Goal: Task Accomplishment & Management: Use online tool/utility

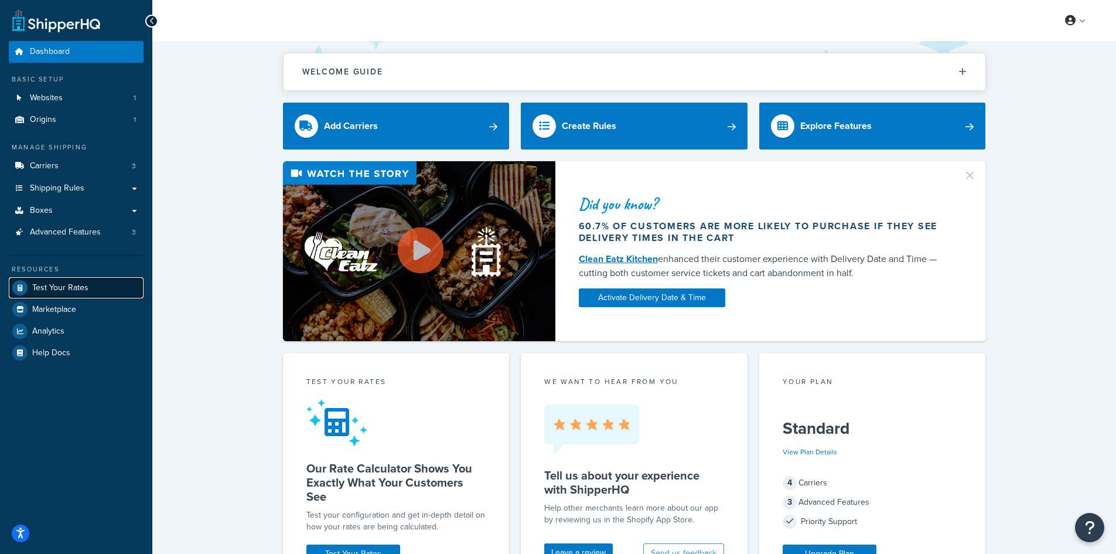
click at [84, 295] on link "Test Your Rates" at bounding box center [76, 287] width 135 height 21
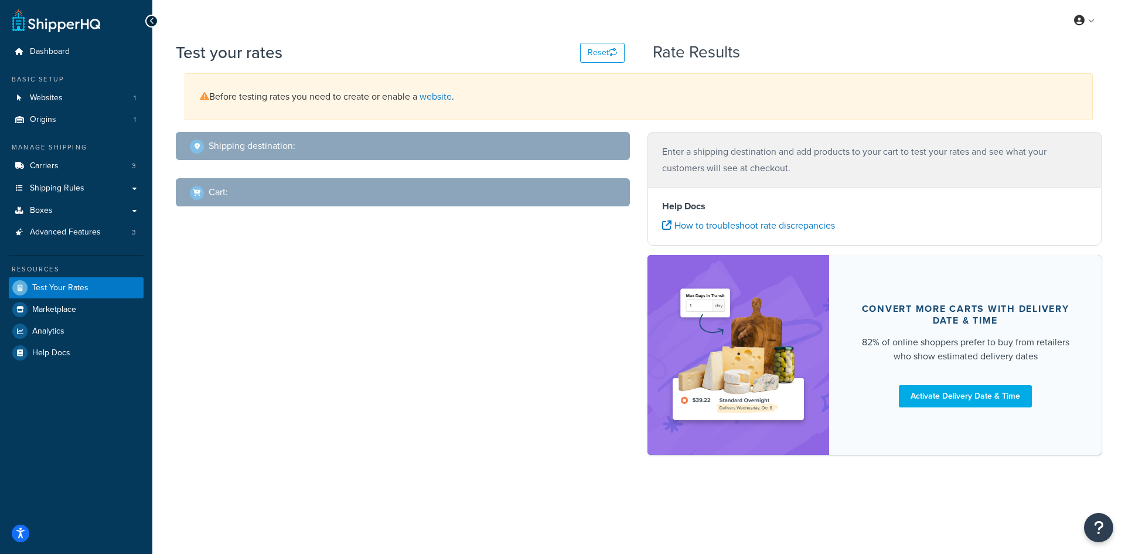
select select "[GEOGRAPHIC_DATA]"
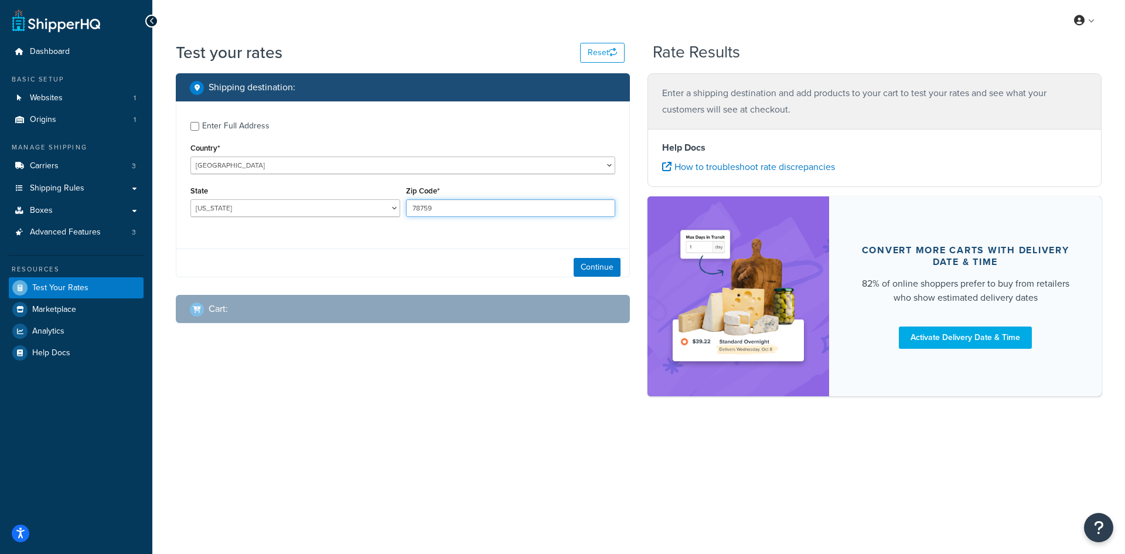
click at [460, 207] on input "78759" at bounding box center [511, 208] width 210 height 18
paste input "80807"
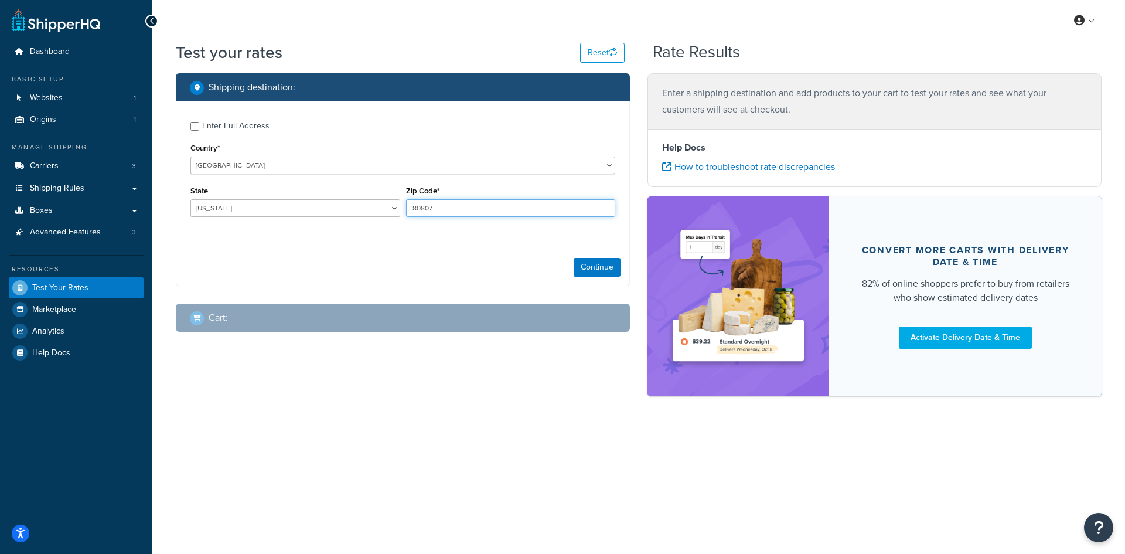
type input "80807"
click at [330, 207] on select "[US_STATE] [US_STATE] [US_STATE] [US_STATE] [US_STATE] Armed Forces Americas Ar…" at bounding box center [295, 208] width 210 height 18
click at [236, 197] on div "State [US_STATE] [US_STATE] [US_STATE] [US_STATE] [US_STATE] Armed Forces Ameri…" at bounding box center [295, 200] width 210 height 34
click at [229, 205] on select "[US_STATE] [US_STATE] [US_STATE] [US_STATE] [US_STATE] Armed Forces Americas Ar…" at bounding box center [295, 208] width 210 height 18
select select "CO"
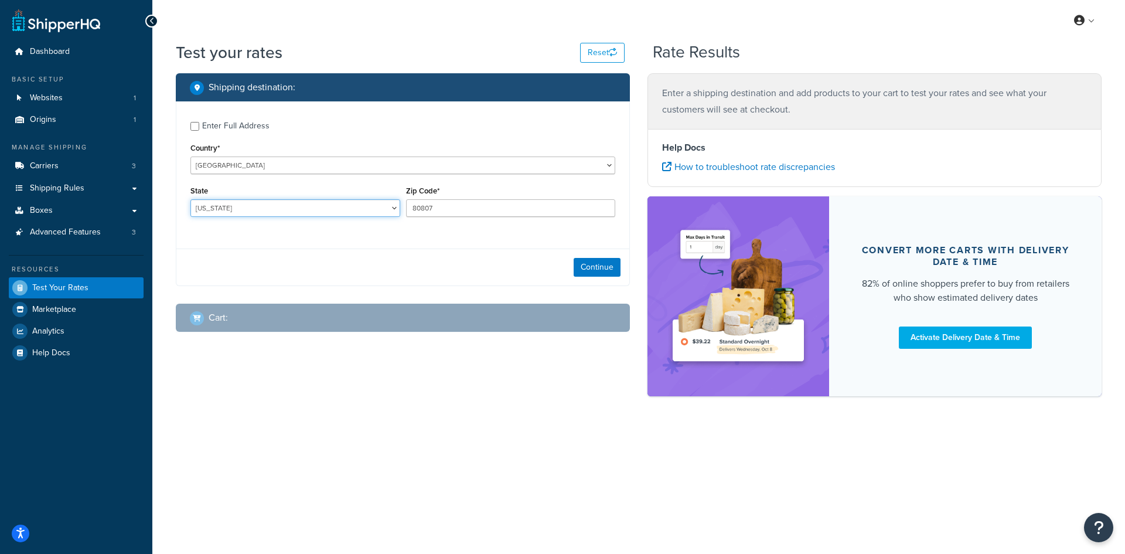
click at [190, 199] on select "[US_STATE] [US_STATE] [US_STATE] [US_STATE] [US_STATE] Armed Forces Americas Ar…" at bounding box center [295, 208] width 210 height 18
click at [599, 267] on button "Continue" at bounding box center [597, 267] width 47 height 19
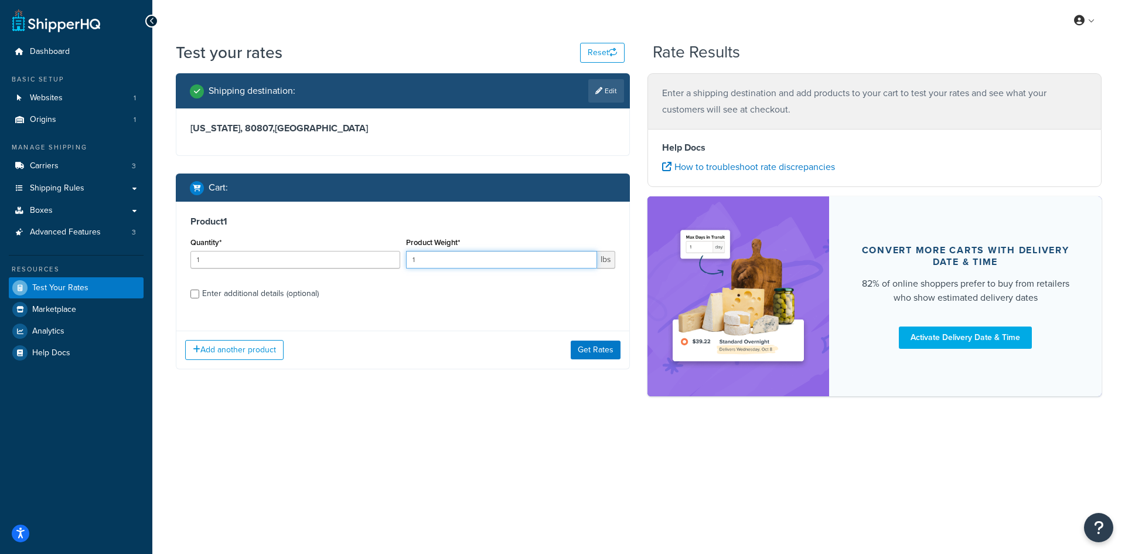
click at [461, 257] on input "1" at bounding box center [502, 260] width 192 height 18
type input "0.69"
click at [253, 254] on input "1" at bounding box center [295, 260] width 210 height 18
type input "100"
click at [592, 348] on button "Get Rates" at bounding box center [596, 349] width 50 height 19
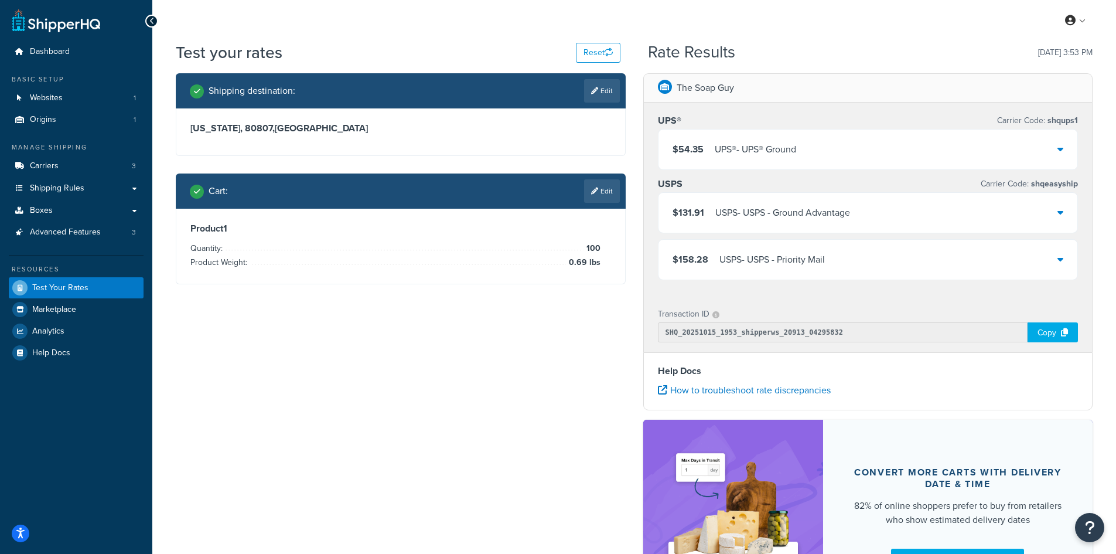
click at [774, 152] on div "UPS® - UPS® Ground" at bounding box center [755, 149] width 81 height 16
